Goal: Task Accomplishment & Management: Complete application form

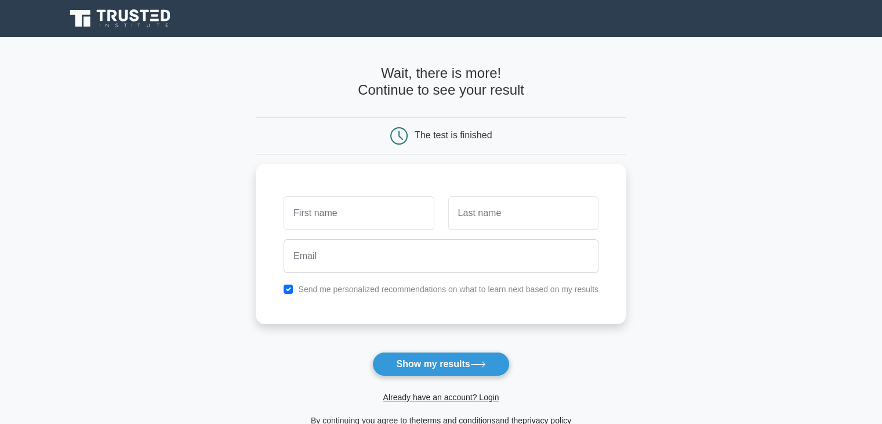
click at [98, 113] on main "Wait, there is more! Continue to see your result The test is finished and the" at bounding box center [441, 246] width 882 height 418
click at [88, 131] on main "Wait, there is more! Continue to see your result The test is finished and the" at bounding box center [441, 246] width 882 height 418
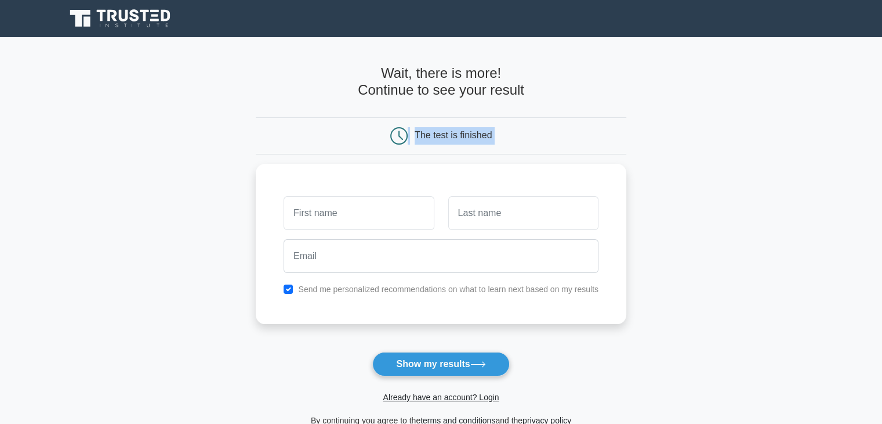
click at [88, 131] on main "Wait, there is more! Continue to see your result The test is finished and the" at bounding box center [441, 246] width 882 height 418
click at [103, 111] on main "Wait, there is more! Continue to see your result The test is finished and the" at bounding box center [441, 246] width 882 height 418
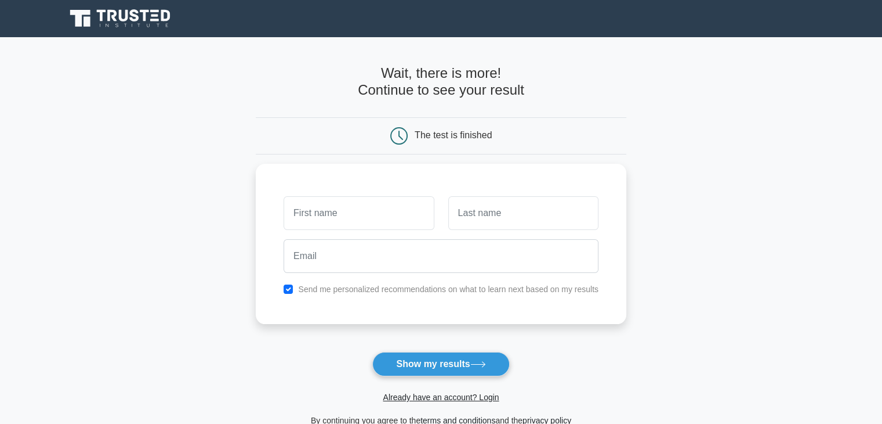
click at [103, 111] on main "Wait, there is more! Continue to see your result The test is finished and the" at bounding box center [441, 246] width 882 height 418
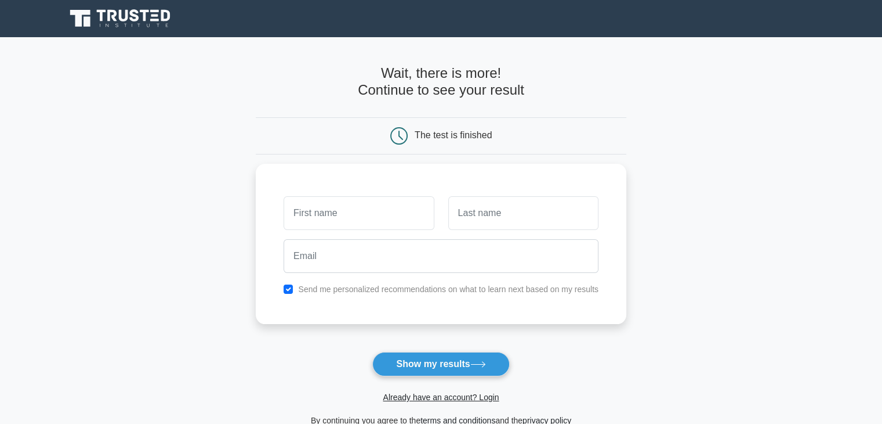
click at [180, 109] on main "Wait, there is more! Continue to see your result The test is finished and the" at bounding box center [441, 246] width 882 height 418
